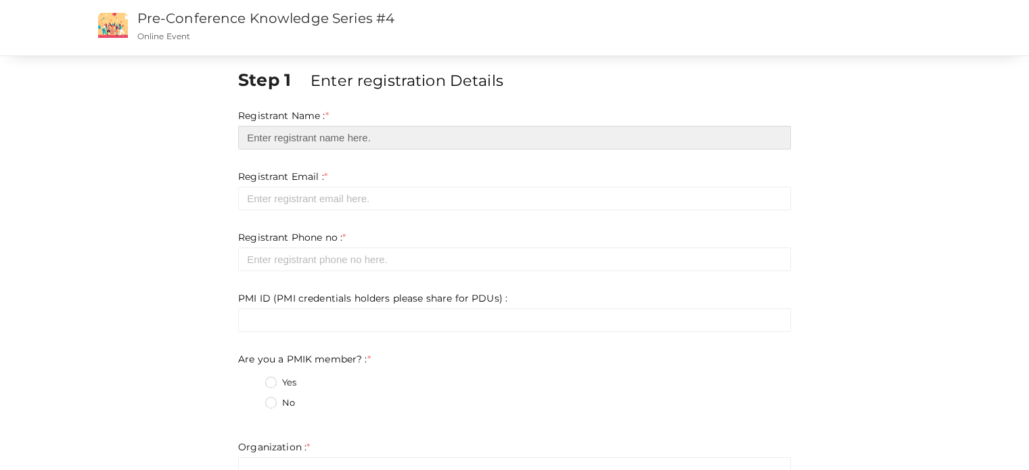
click at [335, 137] on input "text" at bounding box center [514, 138] width 553 height 24
type input "Paul Balummal"
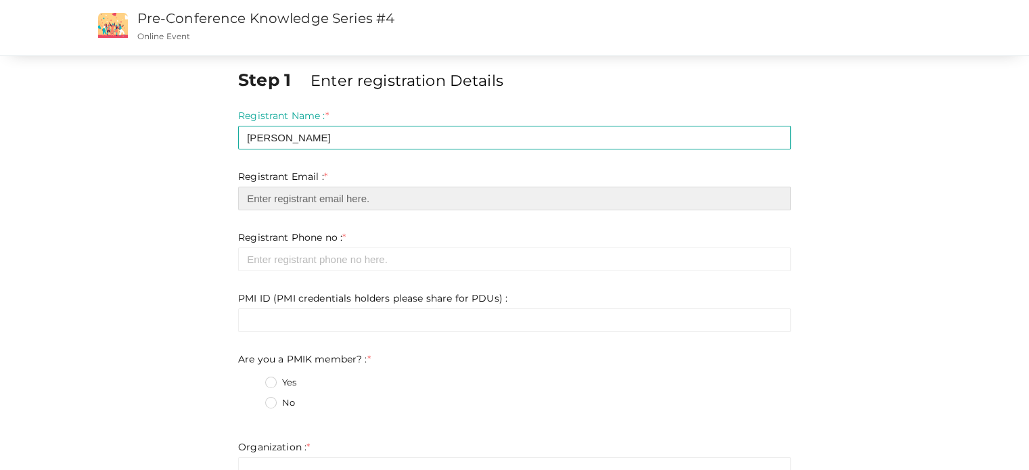
click at [333, 200] on input "email" at bounding box center [514, 199] width 553 height 24
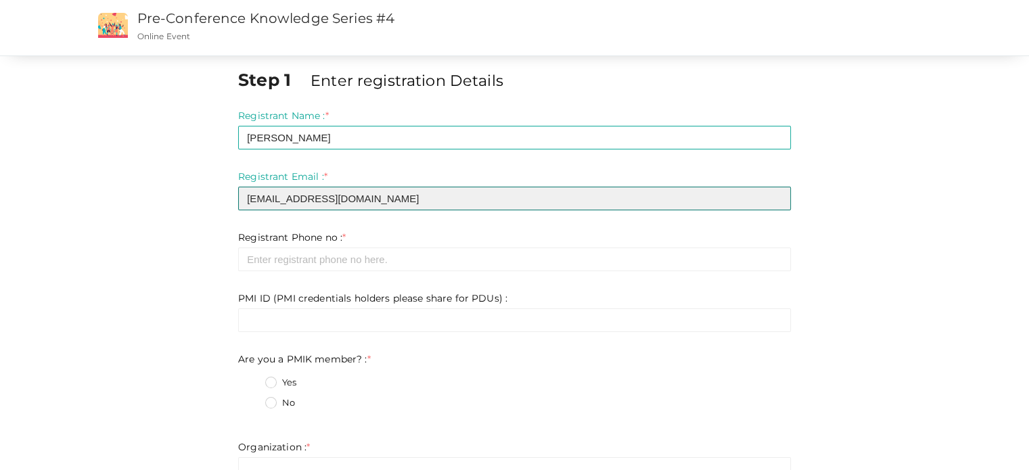
type input "balummal@gmail.com"
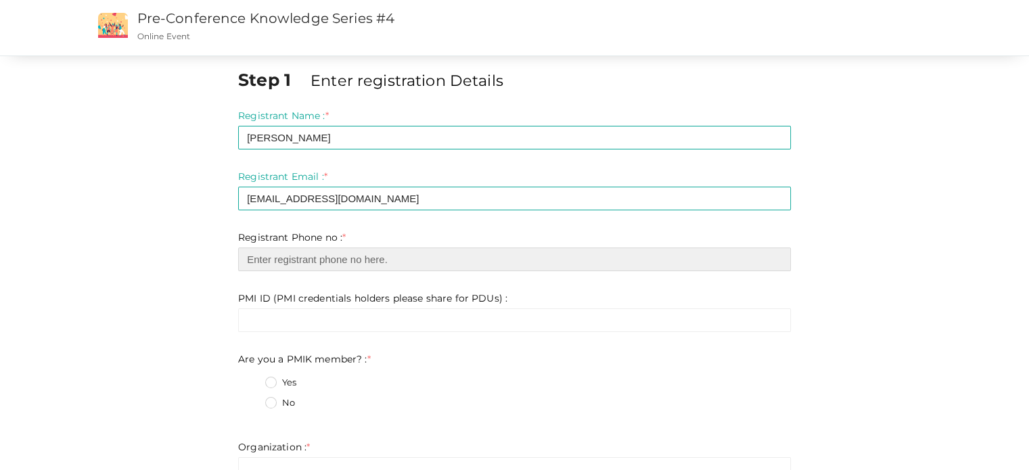
click at [344, 259] on input "number" at bounding box center [514, 260] width 553 height 24
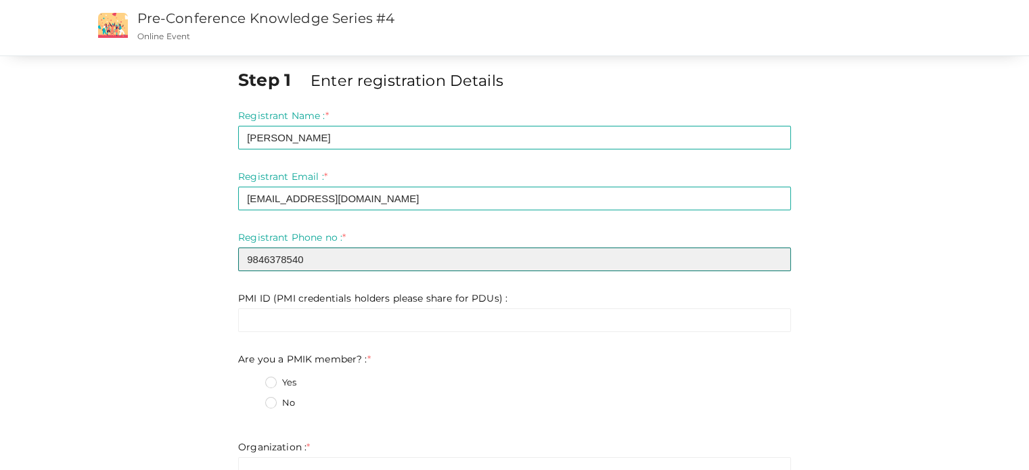
type input "9846378540"
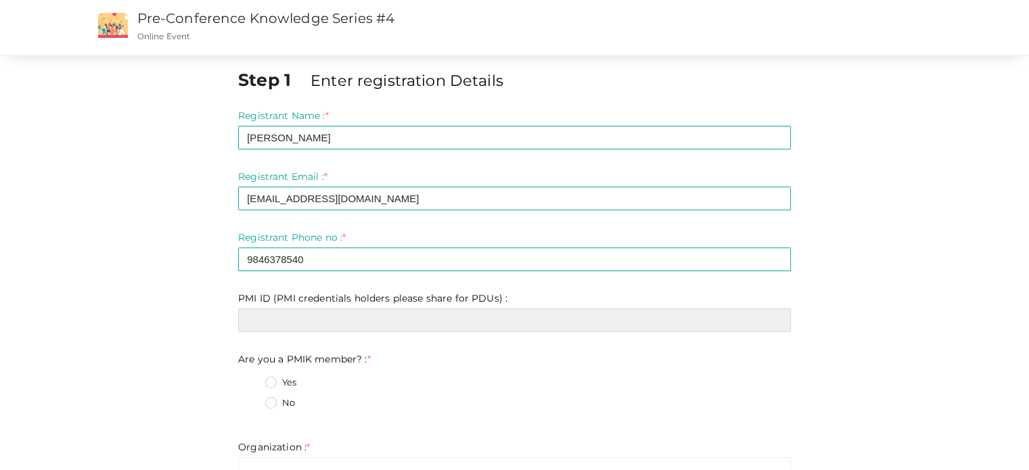
click at [267, 317] on input "text" at bounding box center [514, 320] width 553 height 24
type input "4786701"
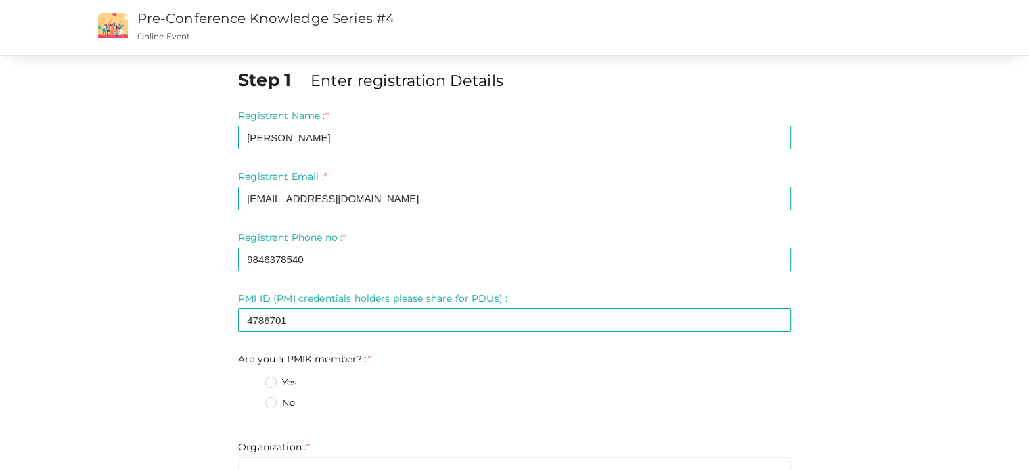
click at [272, 383] on label "Yes" at bounding box center [280, 383] width 31 height 14
click at [252, 379] on member\?\+0 "Yes" at bounding box center [252, 379] width 0 height 0
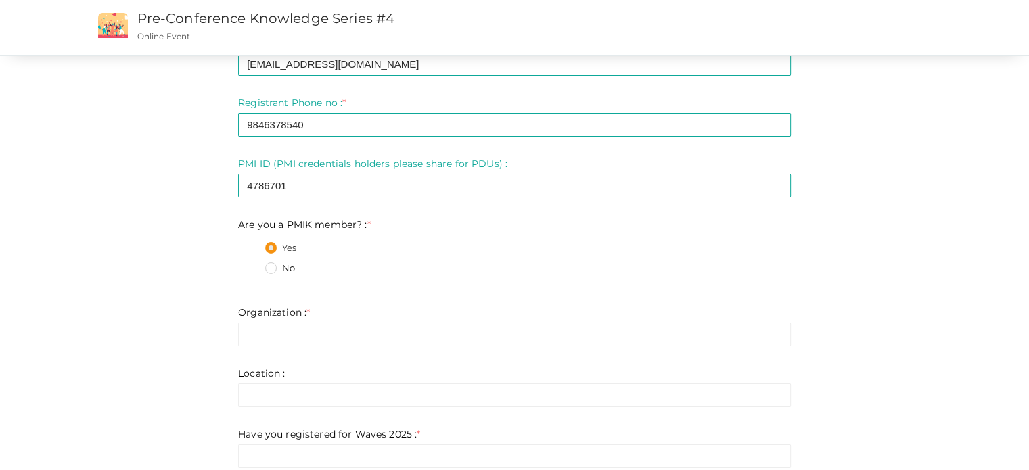
scroll to position [135, 0]
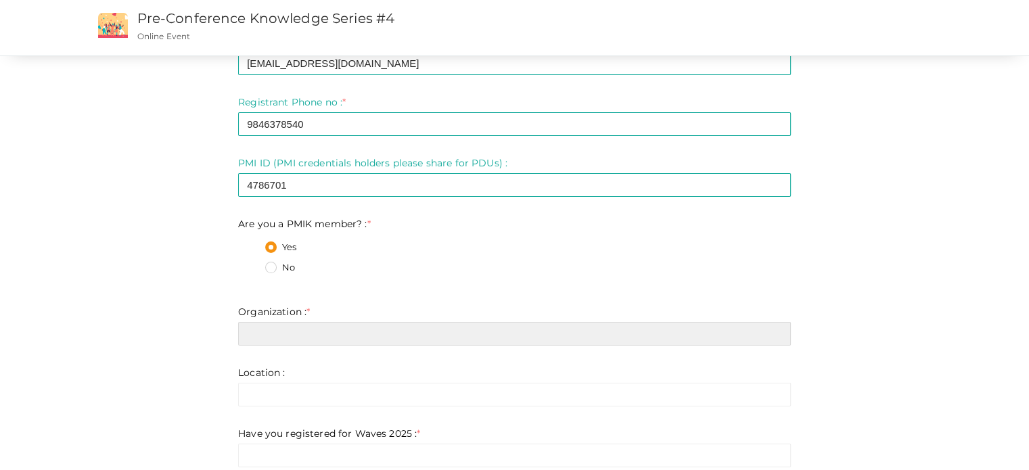
click at [338, 331] on input "text" at bounding box center [514, 334] width 553 height 24
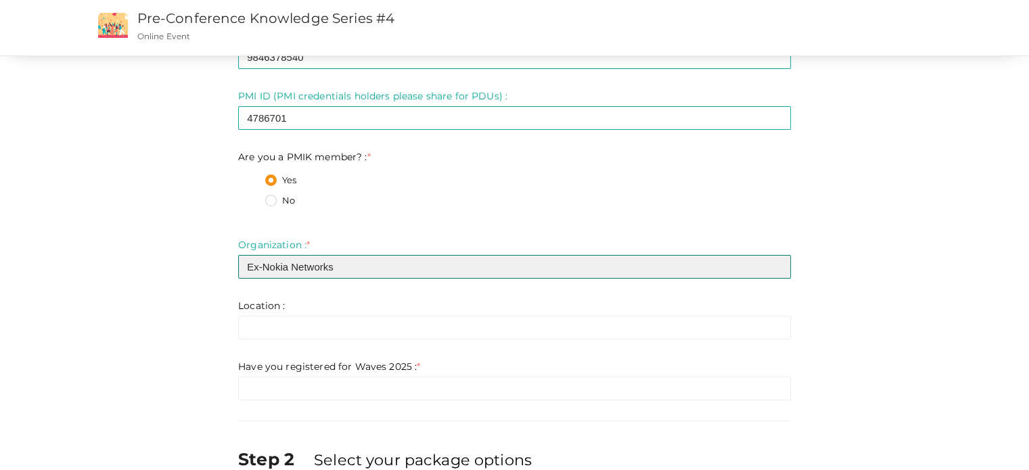
scroll to position [203, 0]
type input "Ex-Nokia Networks"
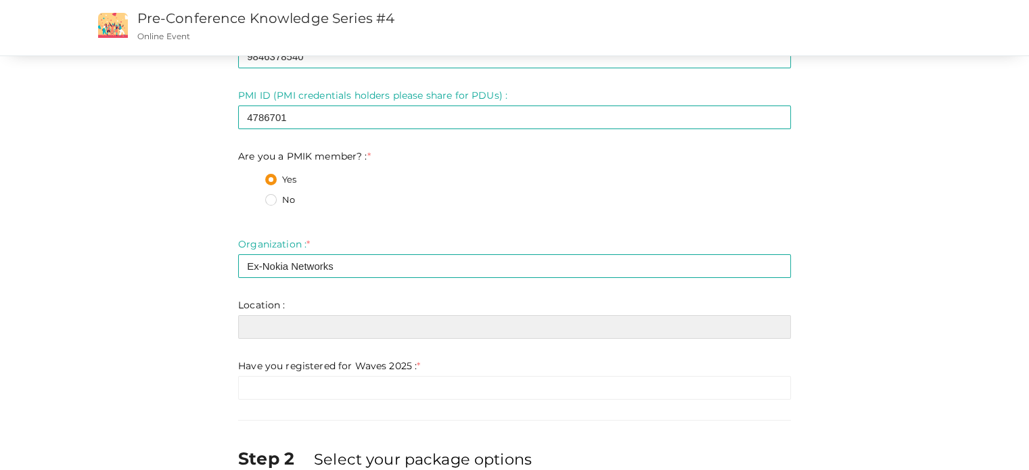
click at [345, 327] on input "text" at bounding box center [514, 327] width 553 height 24
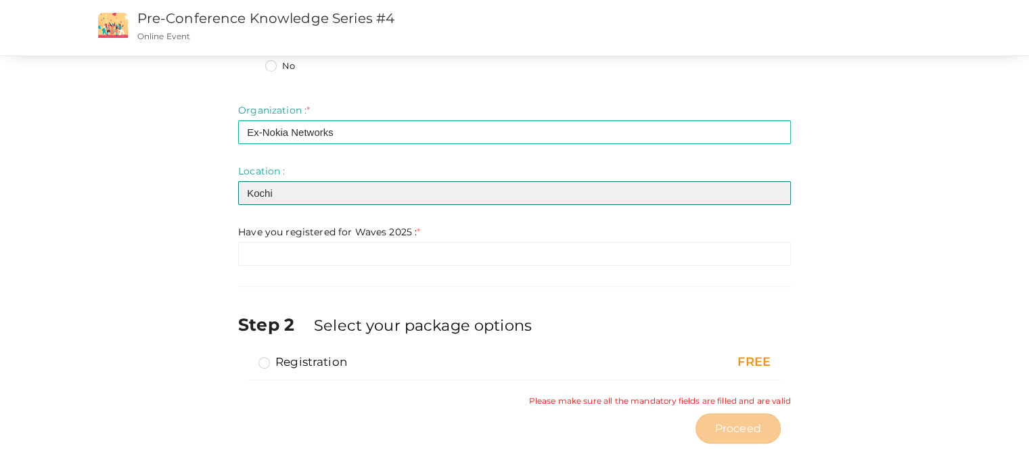
scroll to position [338, 0]
type input "Kochi"
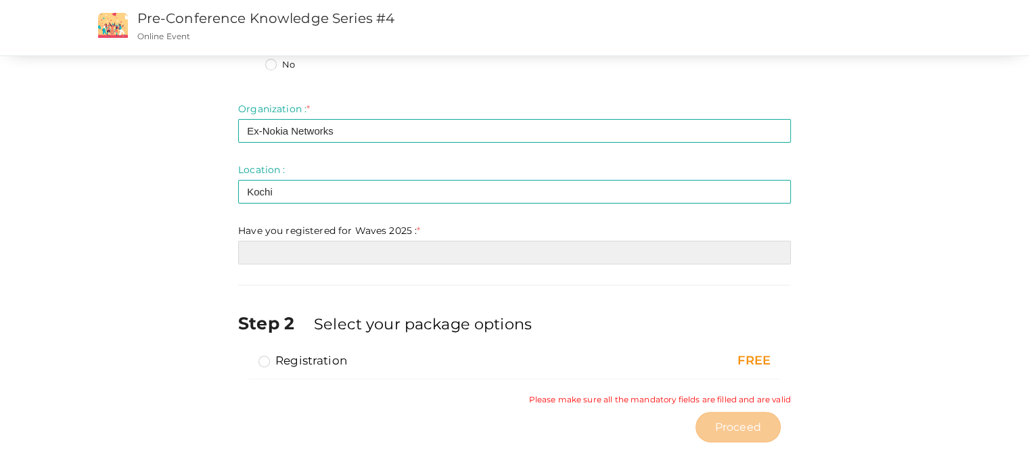
click at [312, 250] on input "text" at bounding box center [514, 253] width 553 height 24
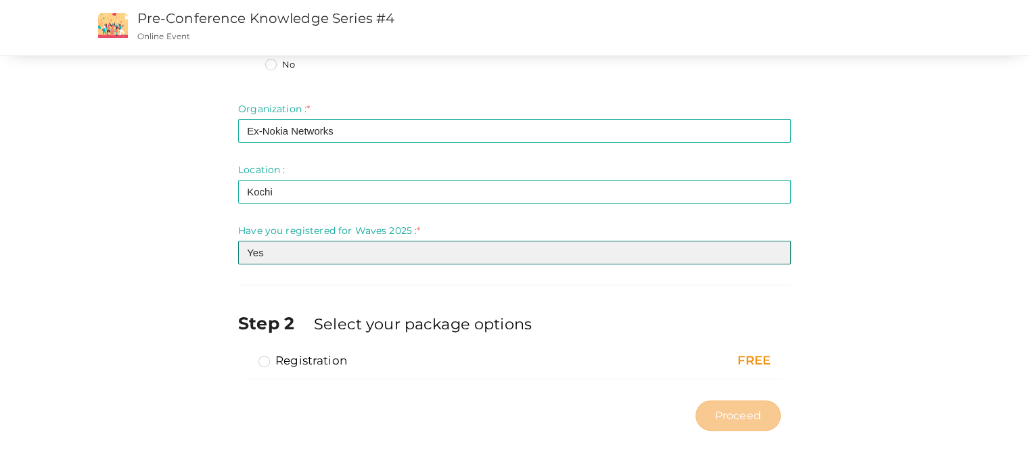
type input "Yes"
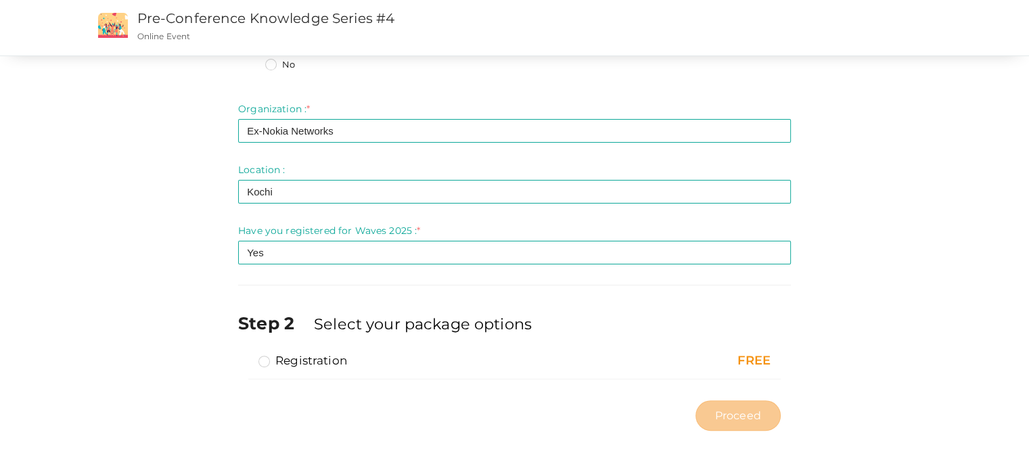
click at [261, 362] on label "Registration" at bounding box center [302, 360] width 89 height 16
click at [245, 355] on input "Registration" at bounding box center [245, 355] width 0 height 0
click at [740, 411] on span "Proceed" at bounding box center [738, 416] width 46 height 16
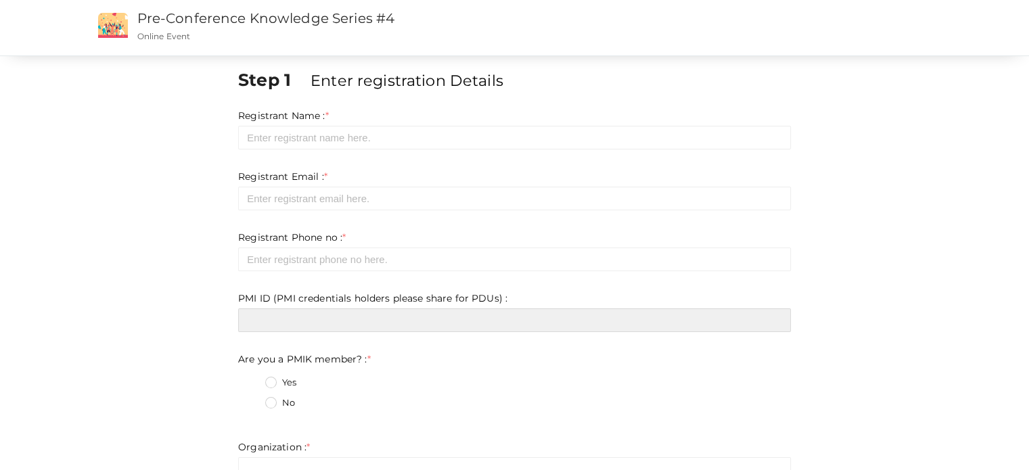
click at [384, 321] on input "text" at bounding box center [514, 320] width 553 height 24
